Goal: Information Seeking & Learning: Learn about a topic

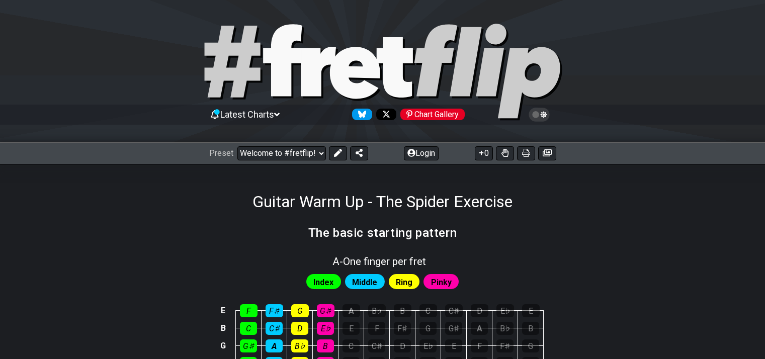
scroll to position [101, 0]
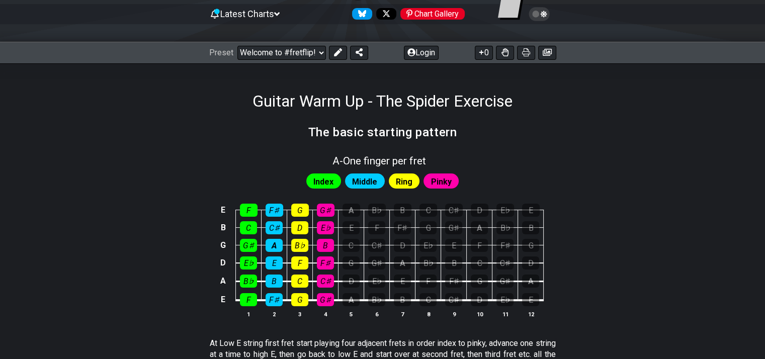
click at [624, 167] on div "Index Middle Ring Pinky" at bounding box center [382, 178] width 765 height 24
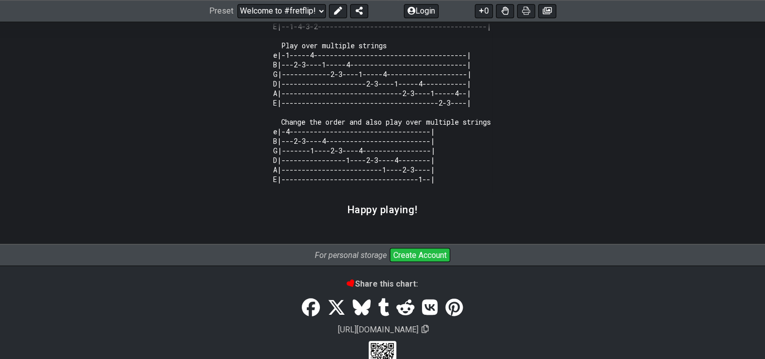
scroll to position [976, 0]
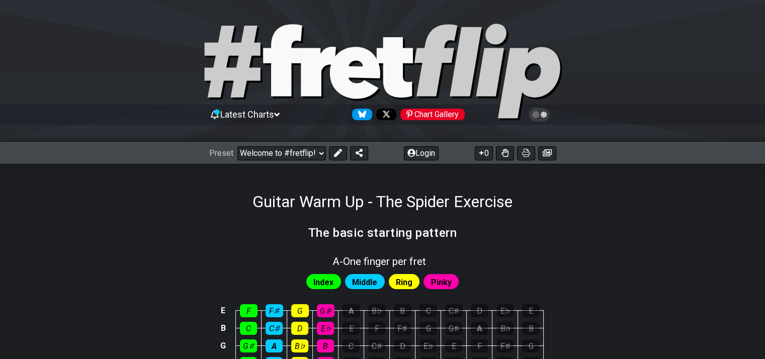
click at [686, 229] on section "The basic starting pattern" at bounding box center [382, 236] width 765 height 26
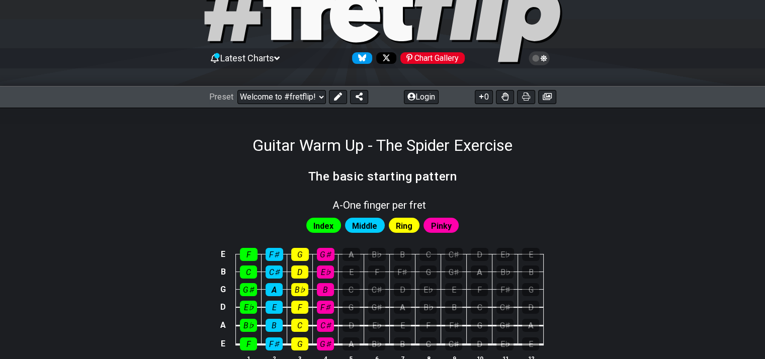
scroll to position [101, 0]
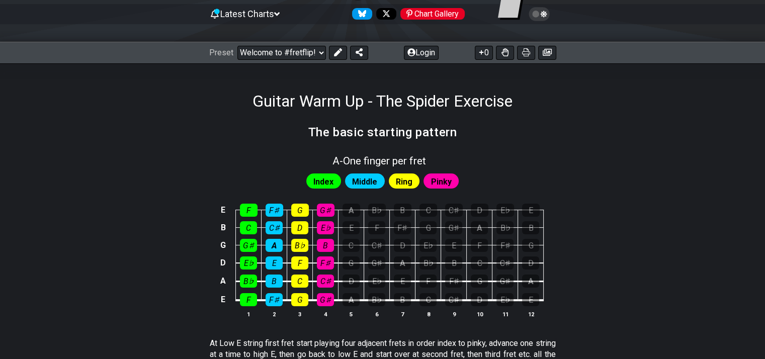
drag, startPoint x: 242, startPoint y: 101, endPoint x: 535, endPoint y: 104, distance: 292.7
click at [535, 104] on div "Guitar Warm Up - The Spider Exercise" at bounding box center [382, 86] width 765 height 47
drag, startPoint x: 510, startPoint y: 103, endPoint x: 367, endPoint y: 102, distance: 143.3
click at [368, 102] on h1 "Guitar Warm Up - The Spider Exercise" at bounding box center [382, 101] width 260 height 19
click at [352, 99] on h1 "Guitar Warm Up - The Spider Exercise" at bounding box center [382, 101] width 260 height 19
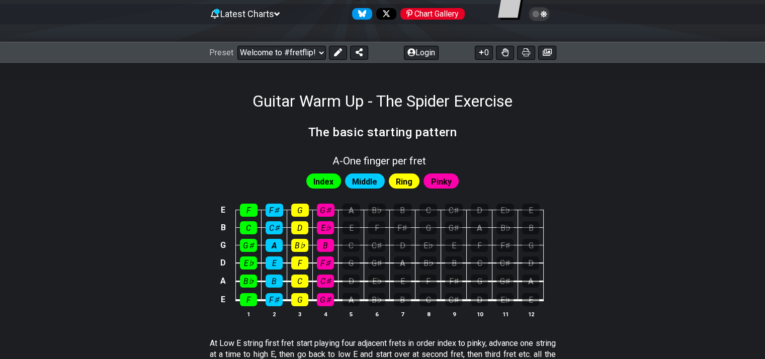
click at [352, 99] on h1 "Guitar Warm Up - The Spider Exercise" at bounding box center [382, 101] width 260 height 19
